Goal: Task Accomplishment & Management: Manage account settings

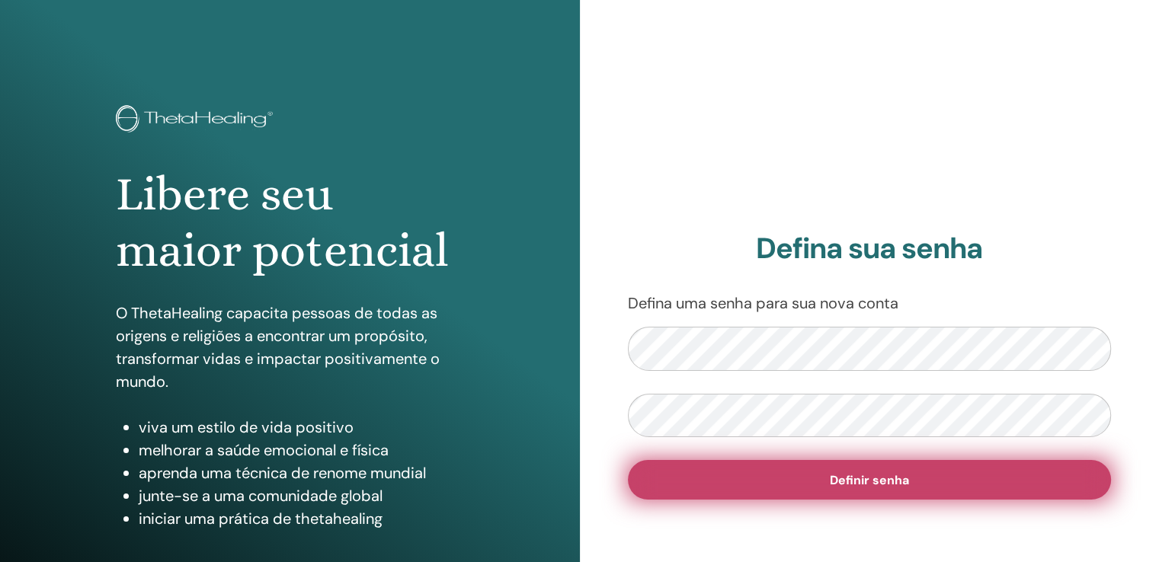
click at [706, 466] on button "Definir senha" at bounding box center [870, 480] width 484 height 40
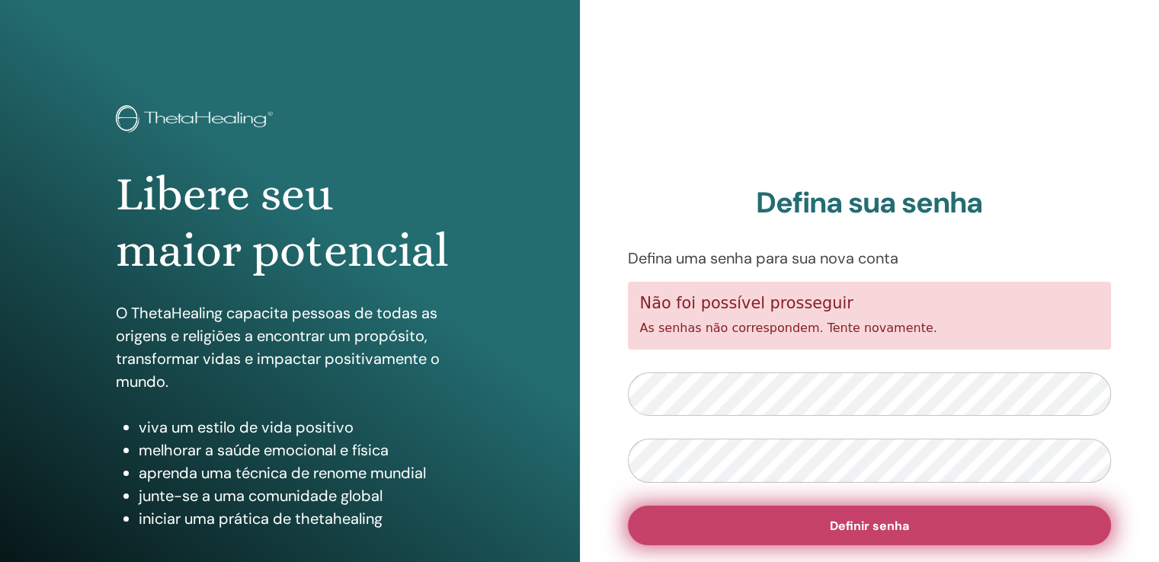
click at [696, 524] on button "Definir senha" at bounding box center [870, 526] width 484 height 40
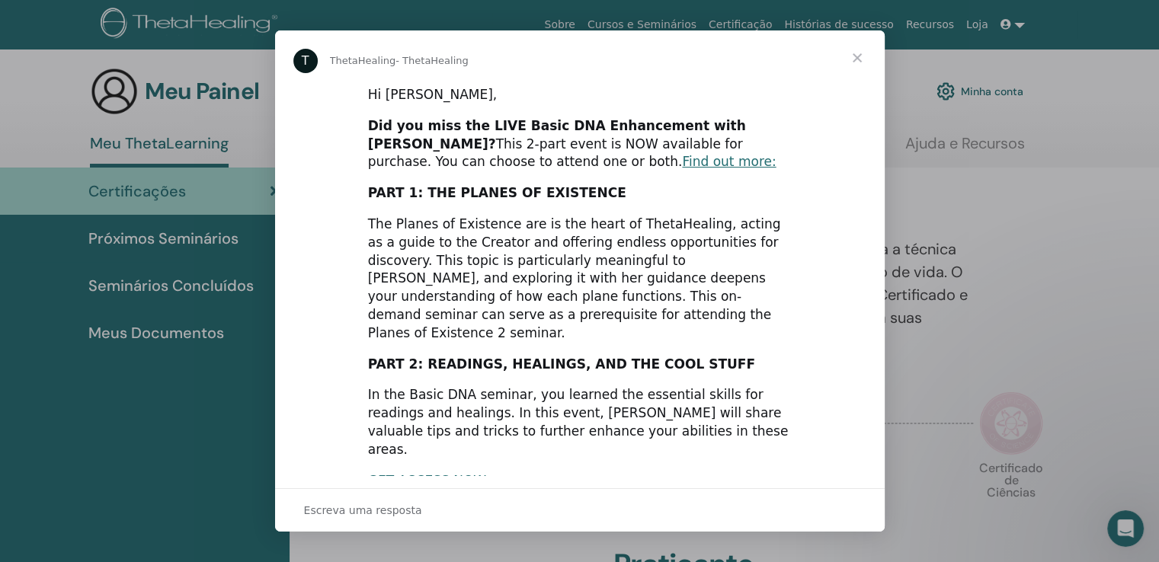
click at [1003, 252] on div "Messenger da Intercom" at bounding box center [579, 281] width 1159 height 562
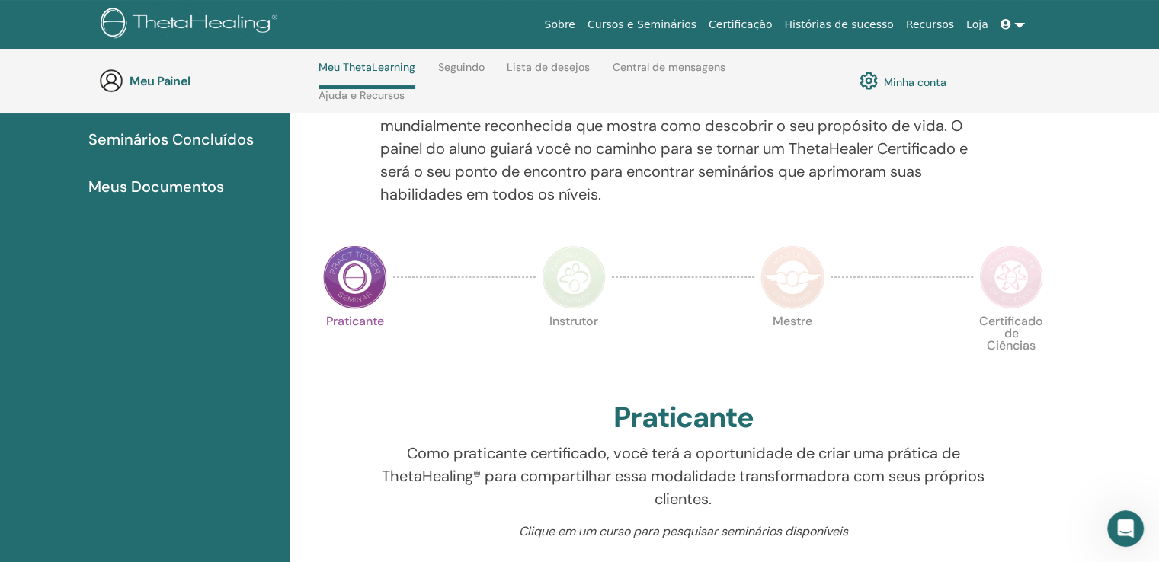
scroll to position [2, 0]
